Goal: Information Seeking & Learning: Learn about a topic

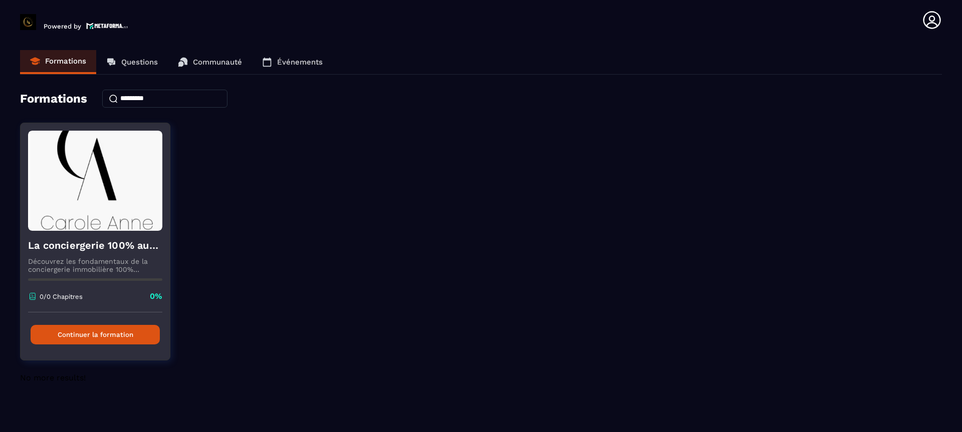
click at [104, 339] on button "Continuer la formation" at bounding box center [95, 335] width 129 height 20
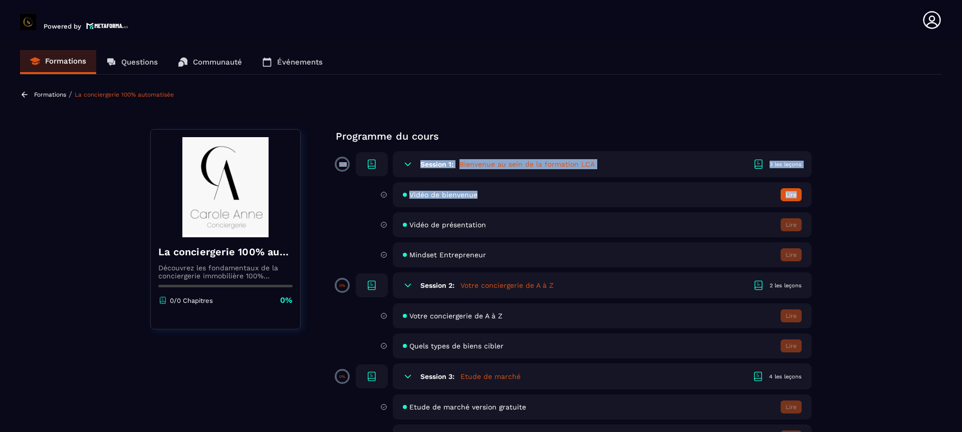
drag, startPoint x: 961, startPoint y: 160, endPoint x: 961, endPoint y: 211, distance: 51.6
click at [954, 211] on section "Formations Questions Communauté Événements Formations / La conciergerie 100% au…" at bounding box center [481, 238] width 962 height 396
click at [954, 293] on section "Formations Questions Communauté Événements Formations / La conciergerie 100% au…" at bounding box center [481, 238] width 962 height 396
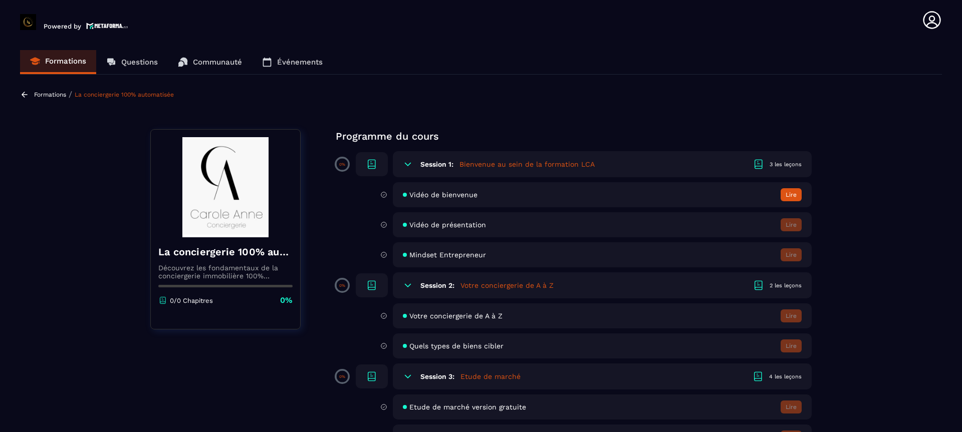
click at [954, 405] on section "Formations Questions Communauté Événements Formations / La conciergerie 100% au…" at bounding box center [481, 238] width 962 height 396
click at [416, 287] on div "Session 2: Votre conciergerie de A à Z 2 les leçons" at bounding box center [602, 286] width 419 height 26
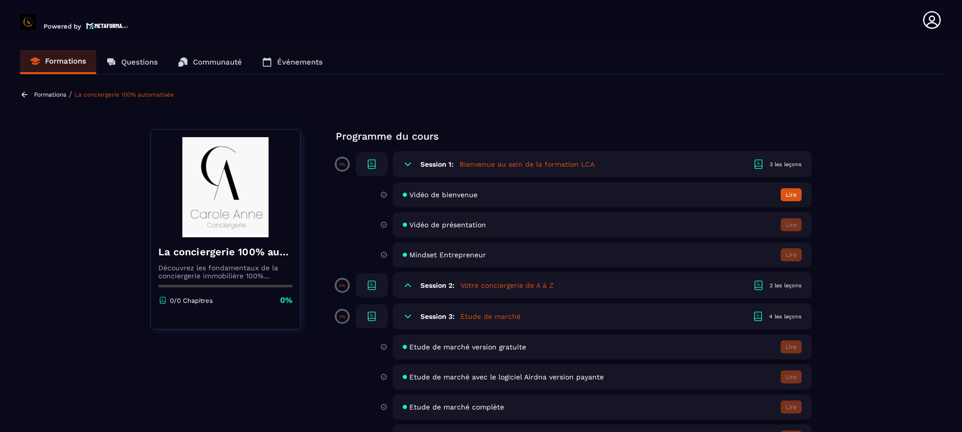
click at [411, 288] on icon at bounding box center [408, 286] width 10 height 10
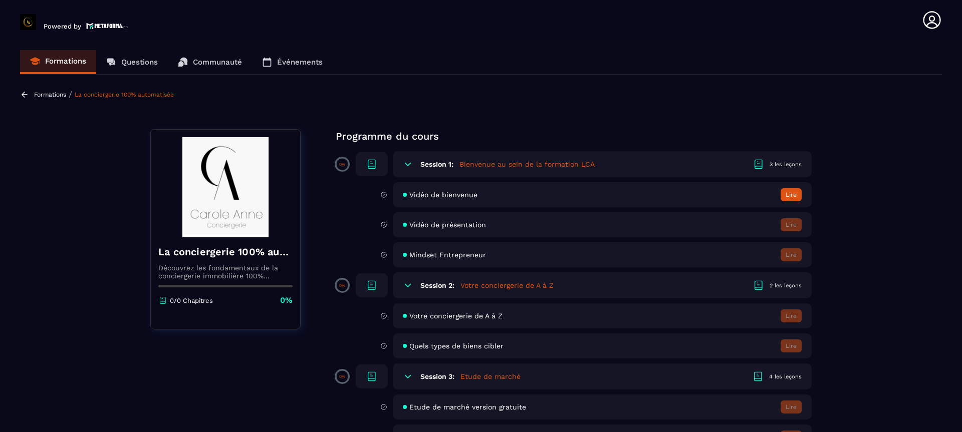
click at [741, 253] on div "Mindset Entrepreneur Lire" at bounding box center [602, 254] width 419 height 25
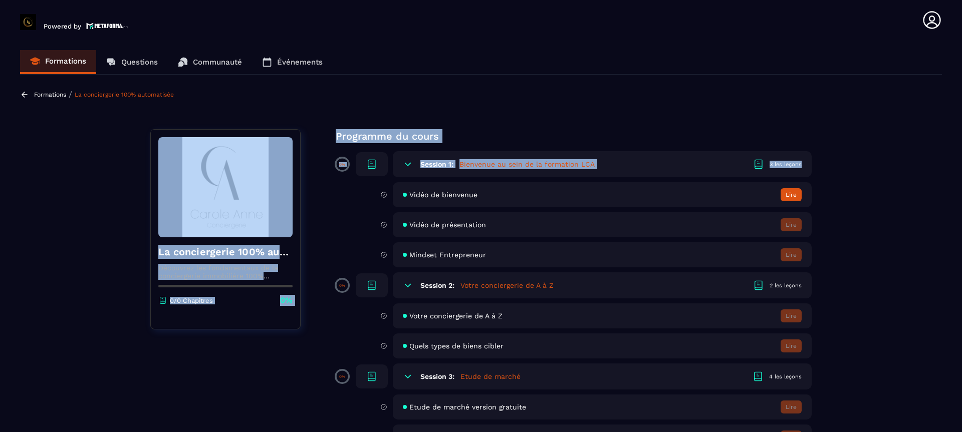
drag, startPoint x: 961, startPoint y: 81, endPoint x: 961, endPoint y: 191, distance: 109.7
click at [954, 191] on section "Formations Questions Communauté Événements Formations / La conciergerie 100% au…" at bounding box center [481, 238] width 962 height 396
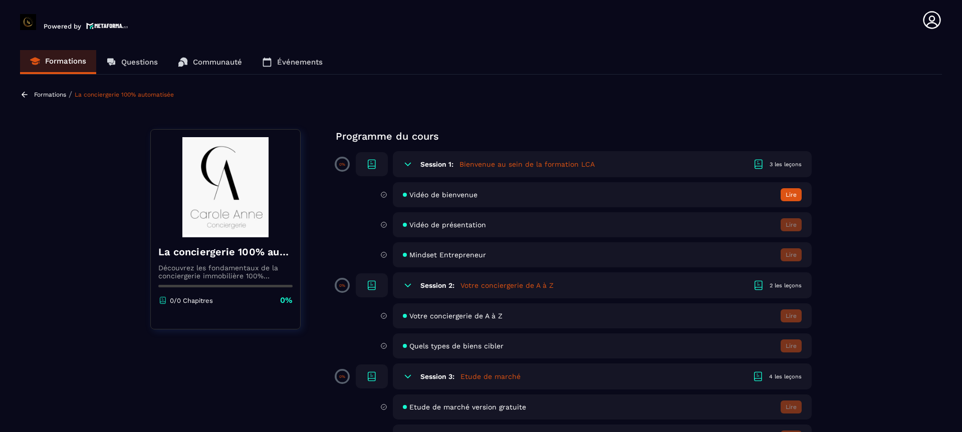
click at [921, 270] on section "Formations Questions Communauté Événements Formations / La conciergerie 100% au…" at bounding box center [481, 238] width 962 height 396
click at [793, 195] on button "Lire" at bounding box center [791, 194] width 21 height 13
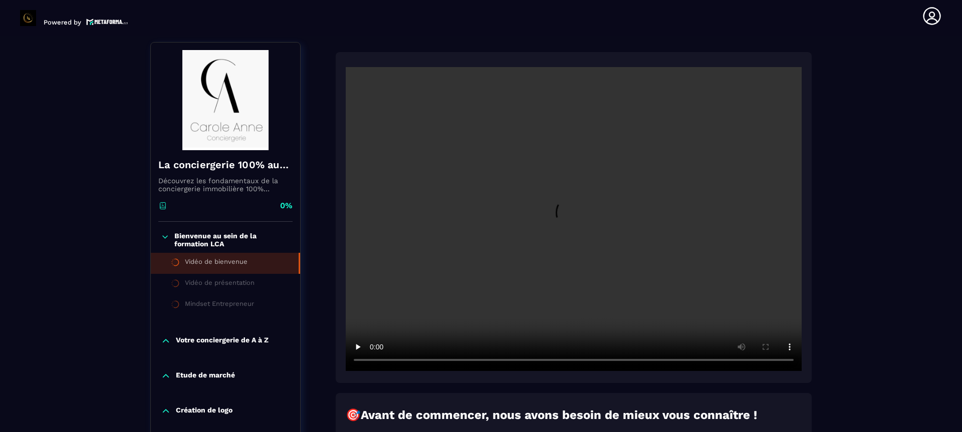
scroll to position [104, 0]
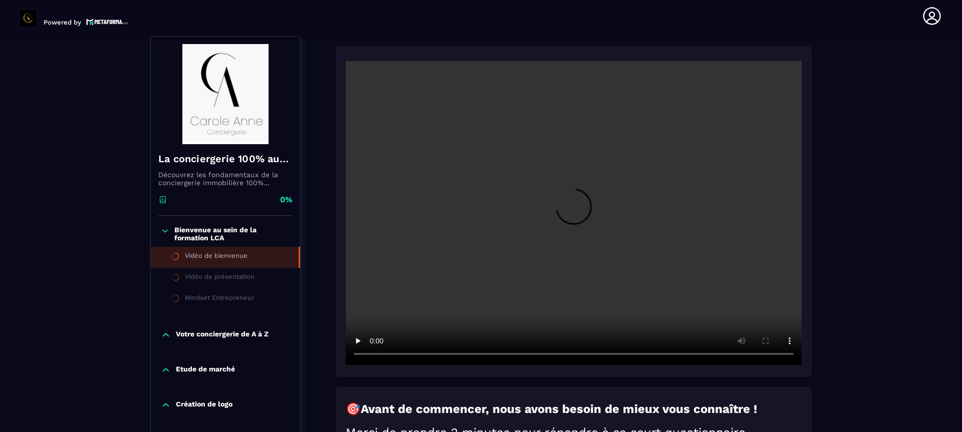
drag, startPoint x: 961, startPoint y: 110, endPoint x: 961, endPoint y: 129, distance: 18.5
click at [954, 129] on section "Formations Questions Communauté Événements Formations / La conciergerie 100% au…" at bounding box center [481, 234] width 962 height 396
click at [565, 213] on video at bounding box center [574, 213] width 456 height 304
drag, startPoint x: 961, startPoint y: 140, endPoint x: 959, endPoint y: 168, distance: 27.7
click at [954, 168] on section "Formations Questions Communauté Événements Formations / La conciergerie 100% au…" at bounding box center [481, 234] width 962 height 396
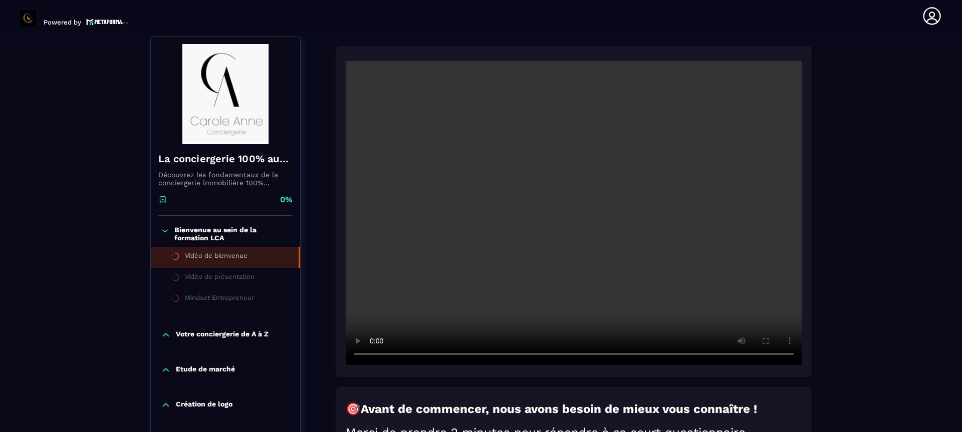
drag, startPoint x: 948, startPoint y: 212, endPoint x: 948, endPoint y: 229, distance: 17.0
click at [948, 229] on section "Formations Questions Communauté Événements Formations / La conciergerie 100% au…" at bounding box center [481, 234] width 962 height 396
drag, startPoint x: 961, startPoint y: 225, endPoint x: 961, endPoint y: 244, distance: 19.5
click at [954, 244] on section "Formations Questions Communauté Événements Formations / La conciergerie 100% au…" at bounding box center [481, 234] width 962 height 396
drag, startPoint x: 956, startPoint y: 324, endPoint x: 956, endPoint y: 335, distance: 11.0
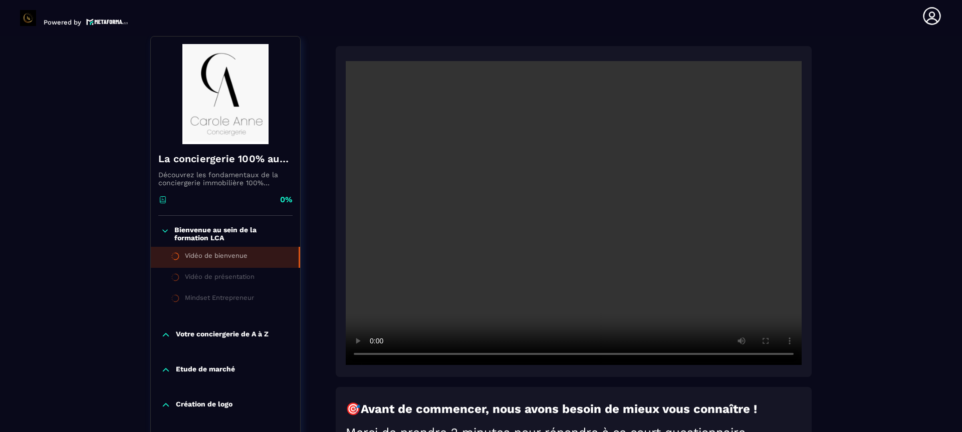
click at [954, 335] on section "Formations Questions Communauté Événements Formations / La conciergerie 100% au…" at bounding box center [481, 234] width 962 height 396
click at [529, 406] on strong "Avant de commencer, nous avons besoin de mieux vous connaître !" at bounding box center [559, 409] width 396 height 14
drag, startPoint x: 961, startPoint y: 239, endPoint x: 938, endPoint y: 324, distance: 87.7
click at [938, 324] on section "Formations Questions Communauté Événements Formations / La conciergerie 100% au…" at bounding box center [481, 234] width 962 height 396
drag, startPoint x: 298, startPoint y: 249, endPoint x: 298, endPoint y: 269, distance: 19.5
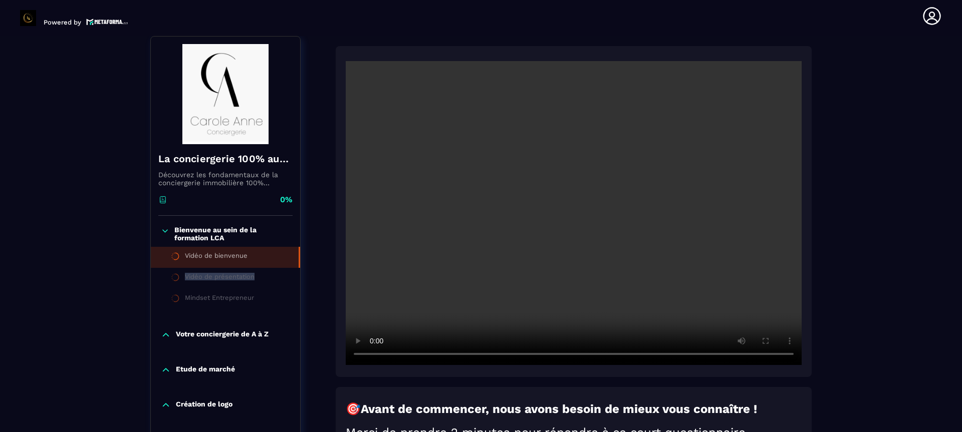
click at [298, 269] on ul "Vidéo de bienvenue Vidéo de présentation Mindset Entrepreneur" at bounding box center [225, 278] width 149 height 63
click at [242, 228] on p "Bienvenue au sein de la formation LCA" at bounding box center [232, 234] width 116 height 16
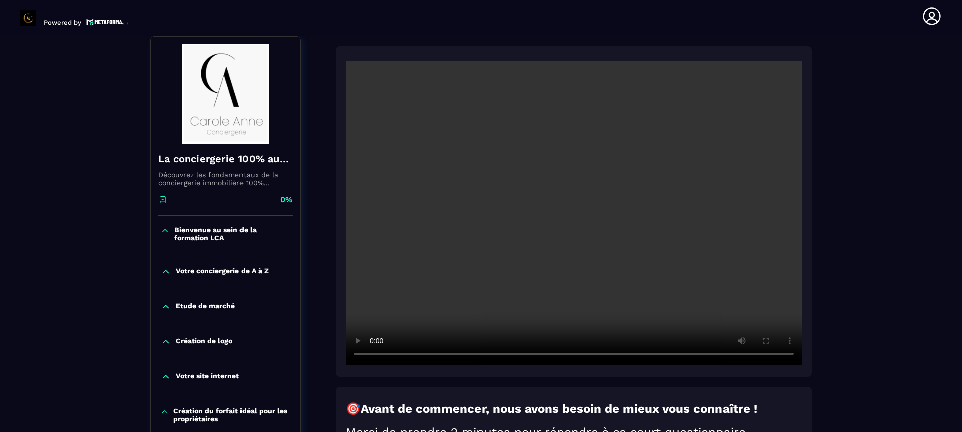
click at [229, 235] on p "Bienvenue au sein de la formation LCA" at bounding box center [232, 234] width 116 height 16
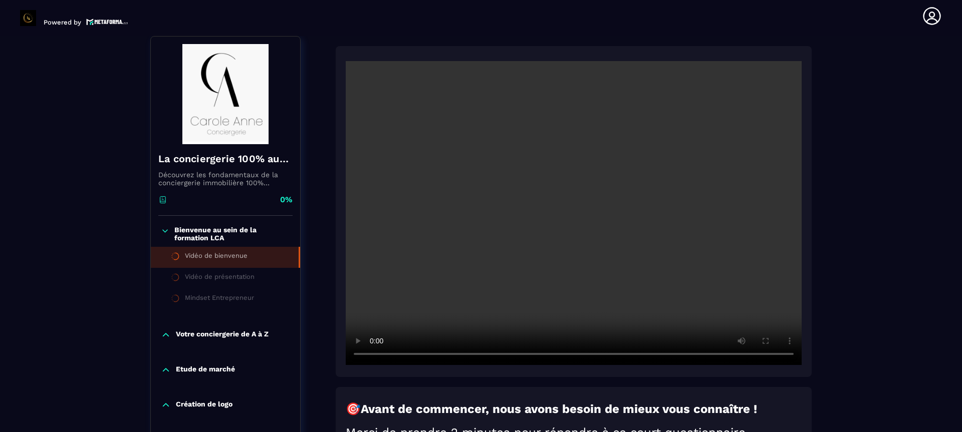
click at [790, 386] on div "🎯 Avant de commencer, nous avons besoin de mieux vous connaître ! Merci de pren…" at bounding box center [574, 346] width 476 height 600
click at [559, 209] on video at bounding box center [574, 213] width 456 height 304
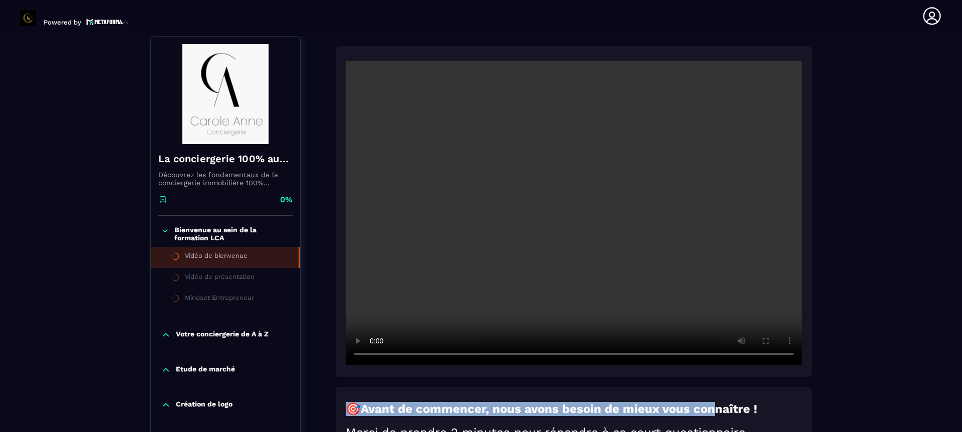
click at [713, 335] on div "🎯 Avant de commencer, nous avons besoin de mieux vous connaître ! Merci de pren…" at bounding box center [574, 346] width 476 height 600
drag, startPoint x: 908, startPoint y: 386, endPoint x: 919, endPoint y: 202, distance: 184.2
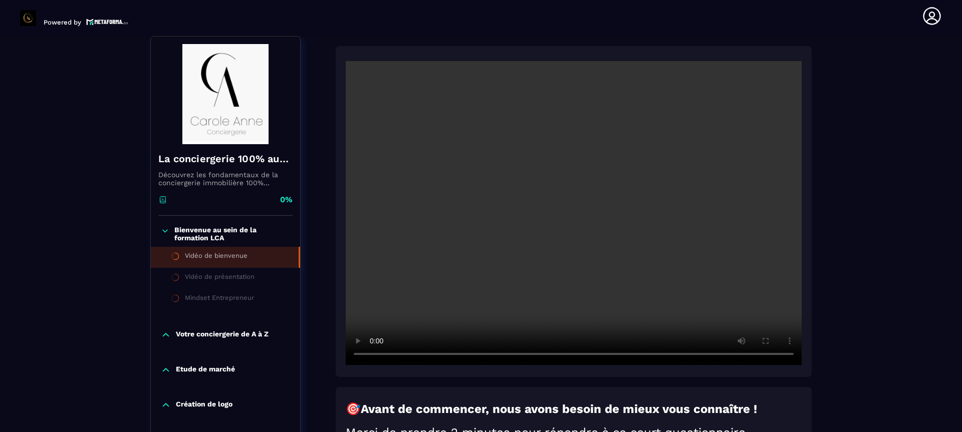
drag, startPoint x: 915, startPoint y: 164, endPoint x: 911, endPoint y: 101, distance: 63.3
click at [197, 336] on p "Votre conciergerie de A à Z" at bounding box center [222, 335] width 93 height 10
click at [202, 359] on div "Votre conciergerie de A à Z" at bounding box center [227, 355] width 84 height 11
click at [243, 248] on li "Vidéo de bienvenue" at bounding box center [225, 257] width 149 height 21
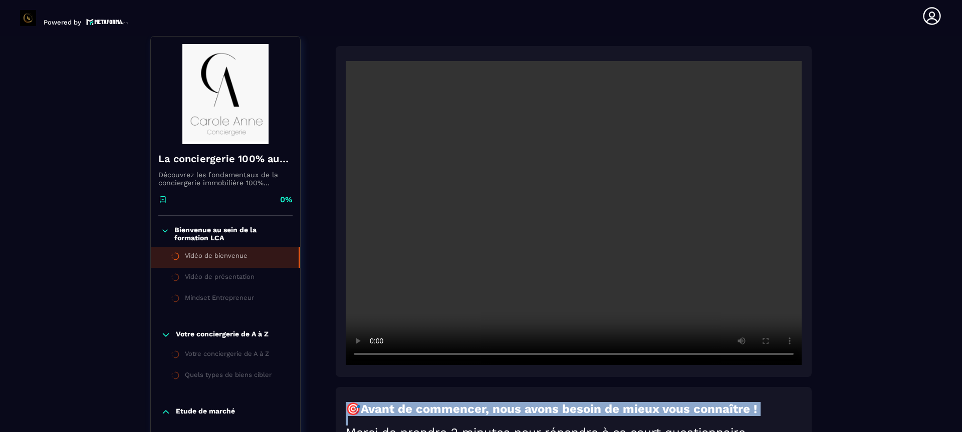
drag, startPoint x: 428, startPoint y: 418, endPoint x: 441, endPoint y: 285, distance: 133.8
click at [441, 285] on div "🎯 Avant de commencer, nous avons besoin de mieux vous connaître ! Merci de pren…" at bounding box center [574, 346] width 476 height 600
click at [640, 378] on div "🎯 Avant de commencer, nous avons besoin de mieux vous connaître ! Merci de pren…" at bounding box center [574, 346] width 476 height 600
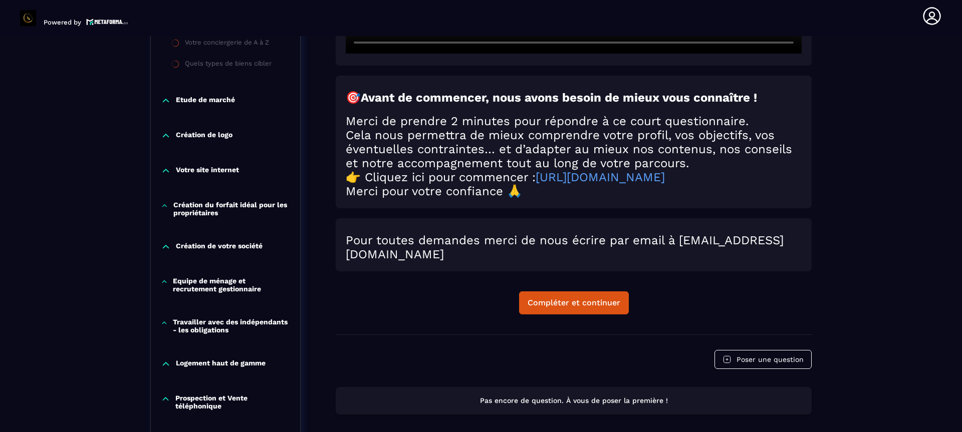
scroll to position [485, 0]
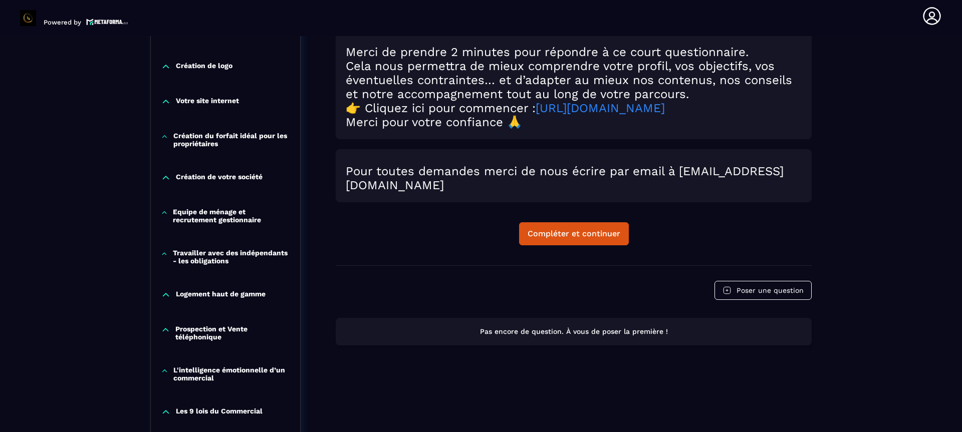
click at [605, 115] on link "[URL][DOMAIN_NAME]" at bounding box center [600, 108] width 129 height 14
click at [568, 245] on button "Compléter et continuer" at bounding box center [574, 233] width 110 height 23
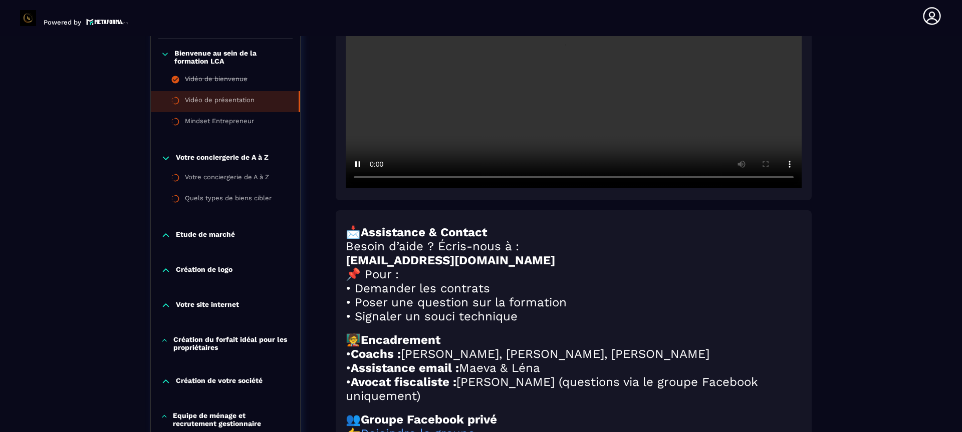
scroll to position [265, 0]
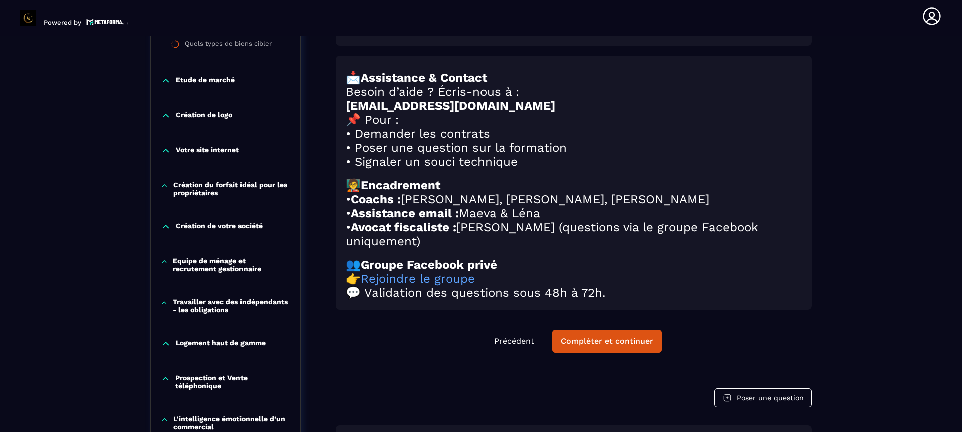
scroll to position [445, 0]
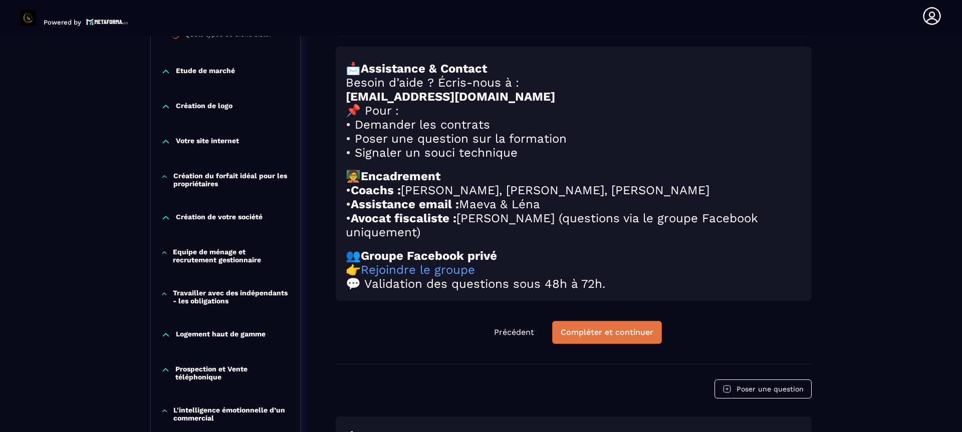
click at [600, 344] on button "Compléter et continuer" at bounding box center [607, 332] width 110 height 23
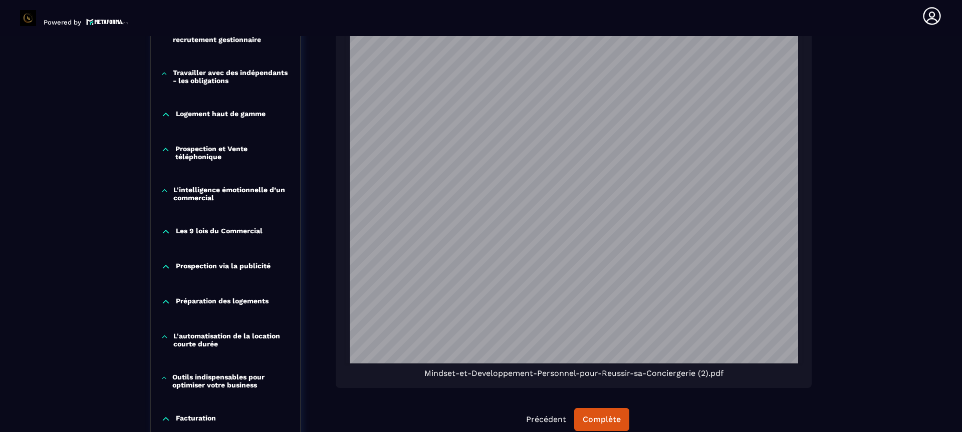
scroll to position [358, 0]
click at [597, 421] on div "Complète" at bounding box center [602, 420] width 38 height 10
drag, startPoint x: 961, startPoint y: 249, endPoint x: 961, endPoint y: 64, distance: 185.4
click at [954, 64] on section "Formations Questions Communauté Événements Formations / La conciergerie 100% au…" at bounding box center [481, 234] width 962 height 396
drag, startPoint x: 813, startPoint y: 141, endPoint x: 827, endPoint y: 71, distance: 71.4
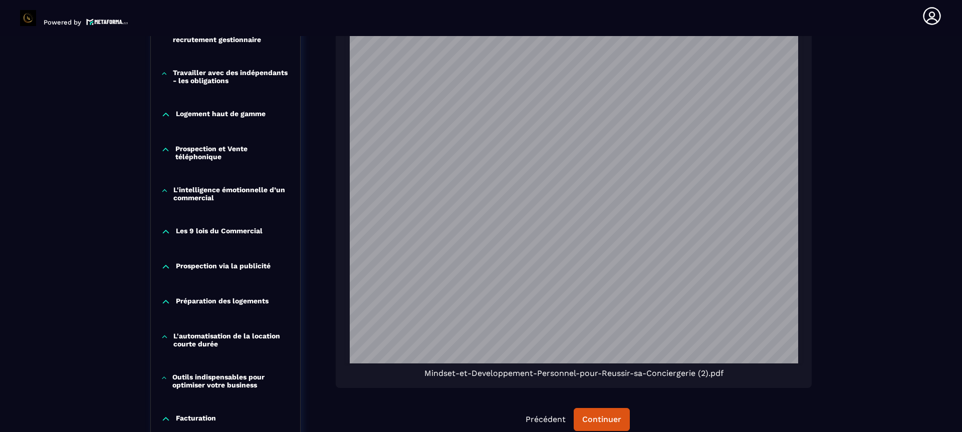
click at [827, 71] on div "Formations / La conciergerie 100% automatisée / Mindset Entrepreneur La concier…" at bounding box center [481, 82] width 922 height 1325
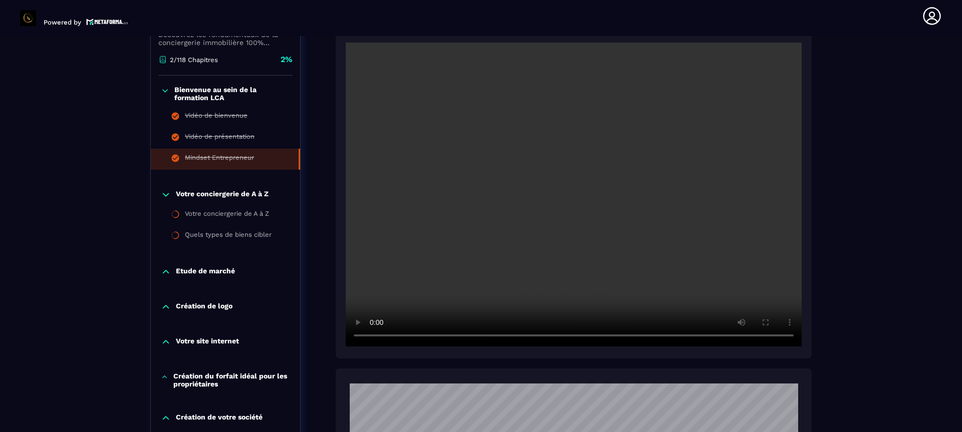
scroll to position [224, 0]
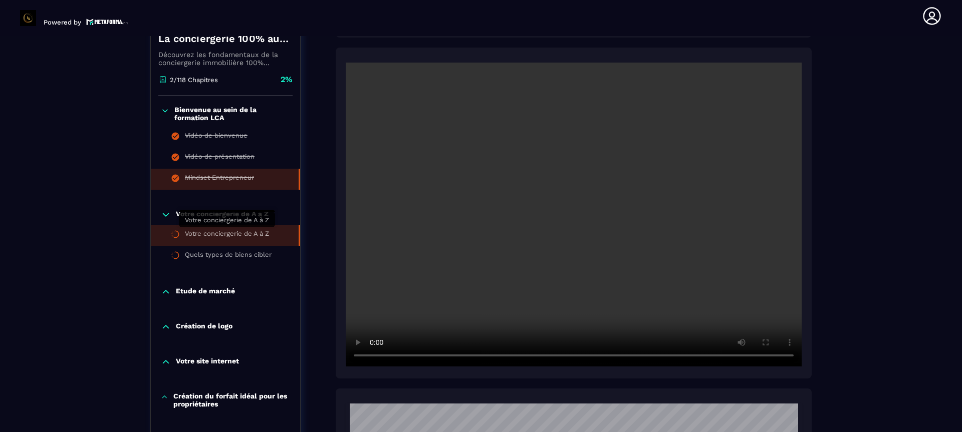
click at [202, 238] on div "Votre conciergerie de A à Z" at bounding box center [227, 235] width 84 height 11
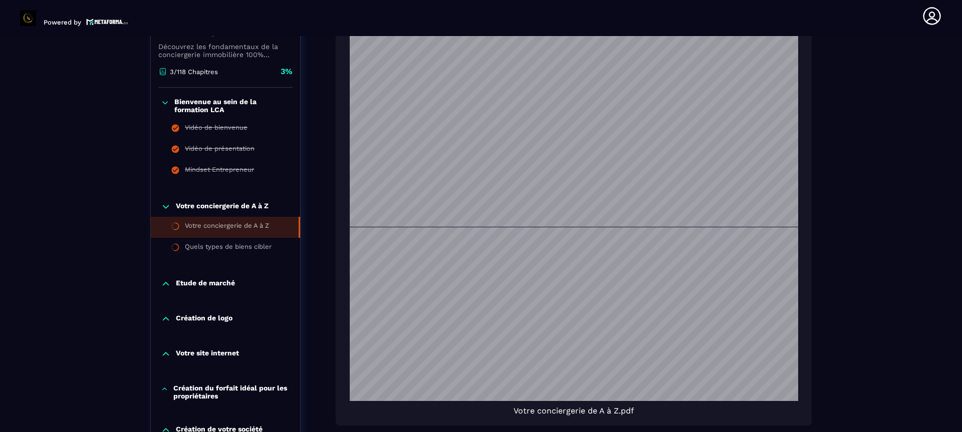
scroll to position [440, 0]
drag, startPoint x: 802, startPoint y: 224, endPoint x: 801, endPoint y: 252, distance: 28.1
click at [801, 252] on div "Votre conciergerie de A à Z.pdf" at bounding box center [574, 205] width 476 height 440
click at [951, 126] on section "Formations Questions Communauté Événements Formations / La conciergerie 100% au…" at bounding box center [481, 234] width 962 height 396
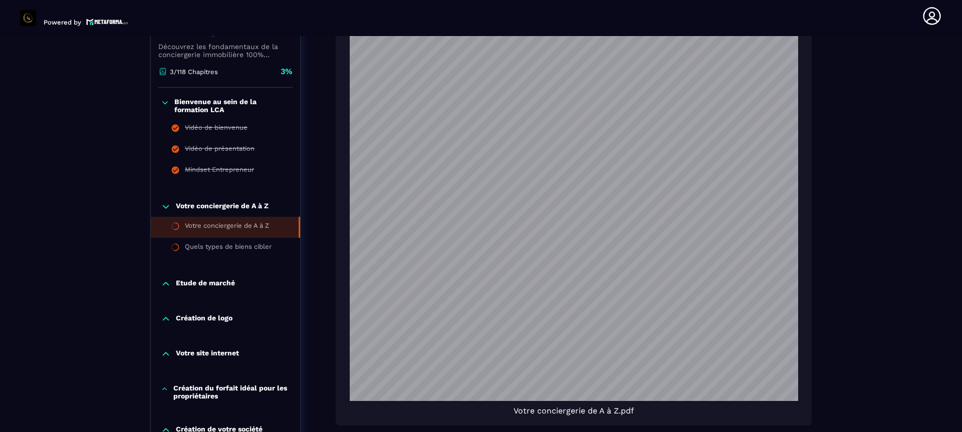
scroll to position [33, 0]
drag, startPoint x: 958, startPoint y: 119, endPoint x: 961, endPoint y: 64, distance: 55.2
click at [954, 64] on section "Formations Questions Communauté Événements Formations / La conciergerie 100% au…" at bounding box center [481, 234] width 962 height 396
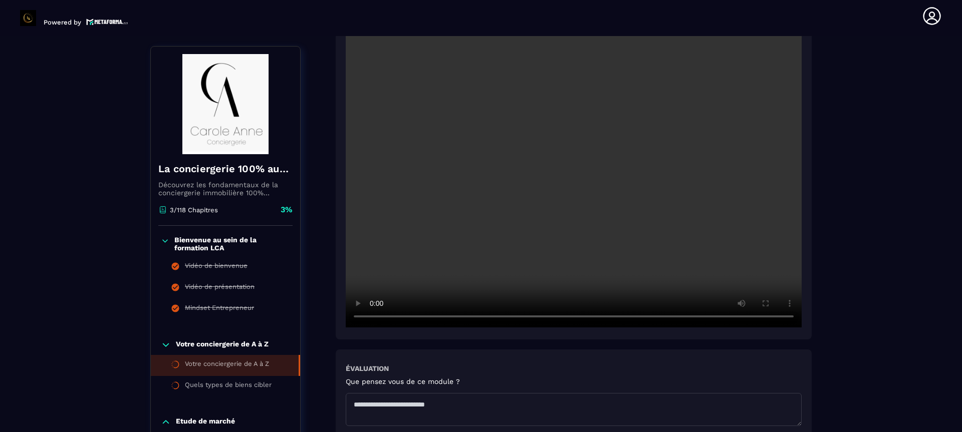
scroll to position [204, 0]
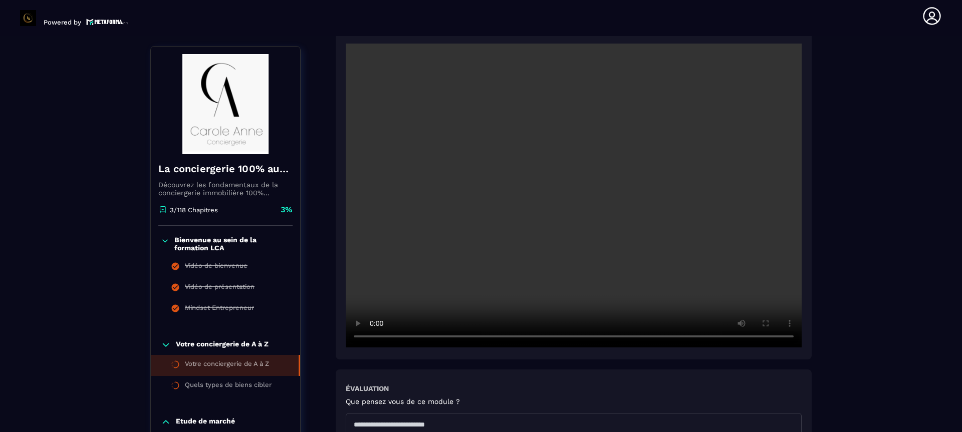
click at [954, 64] on section "Formations Questions Communauté Événements Formations / La conciergerie 100% au…" at bounding box center [481, 234] width 962 height 396
click at [489, 140] on video at bounding box center [574, 196] width 456 height 304
click at [554, 269] on video at bounding box center [574, 196] width 456 height 304
